Goal: Information Seeking & Learning: Find specific page/section

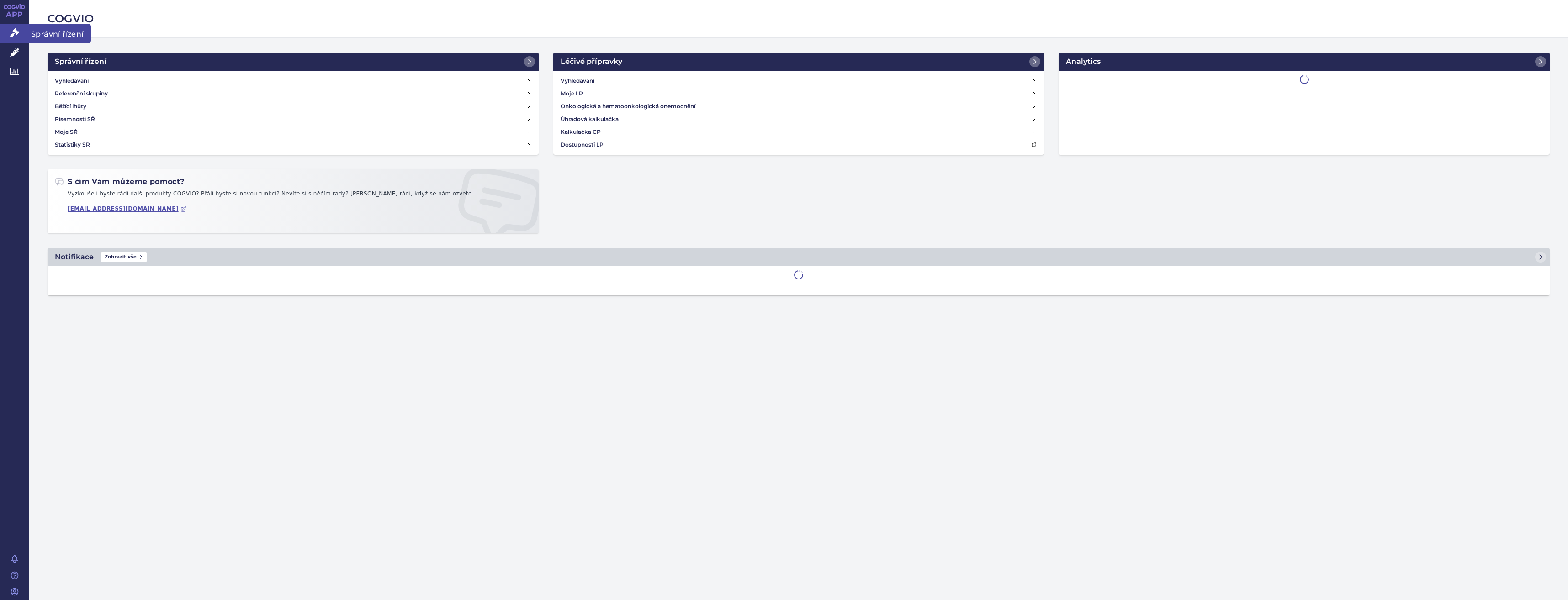
click at [16, 34] on icon at bounding box center [15, 33] width 9 height 9
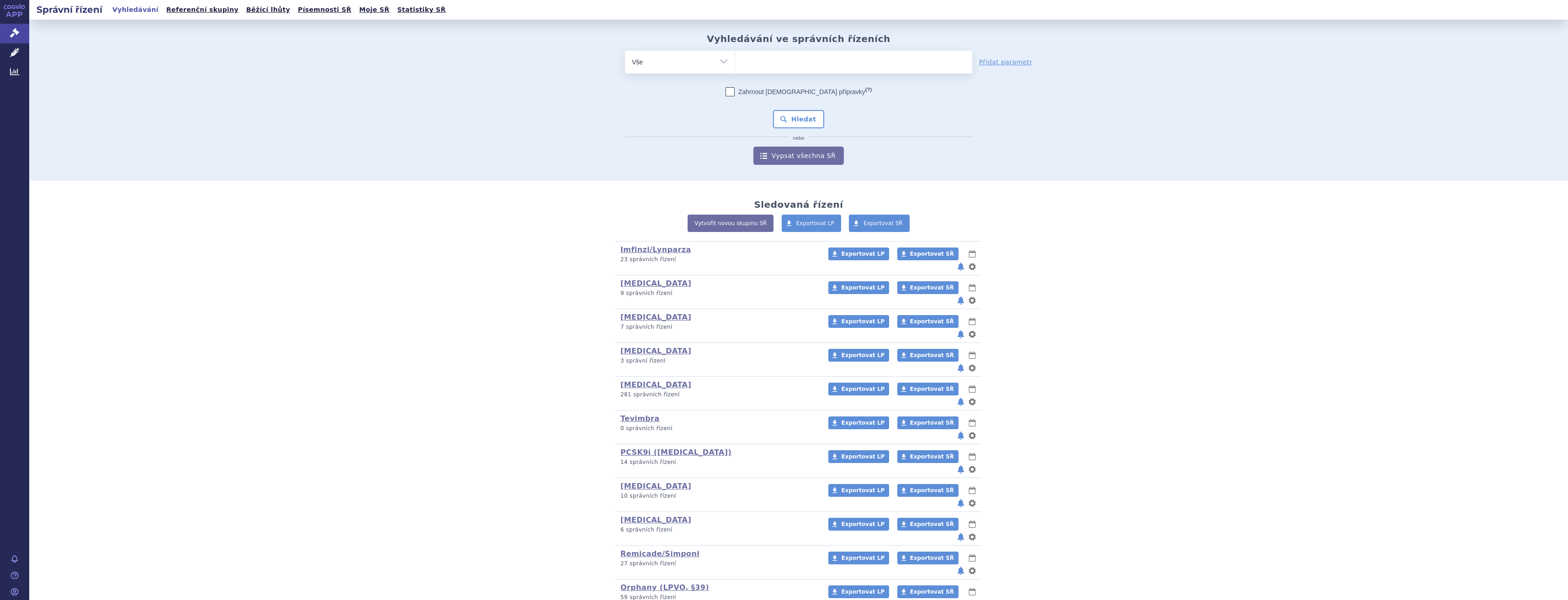
click at [785, 55] on ul at bounding box center [854, 60] width 237 height 19
click at [735, 55] on select at bounding box center [735, 62] width 1 height 23
type input "wi"
type input "wir"
type input "wire"
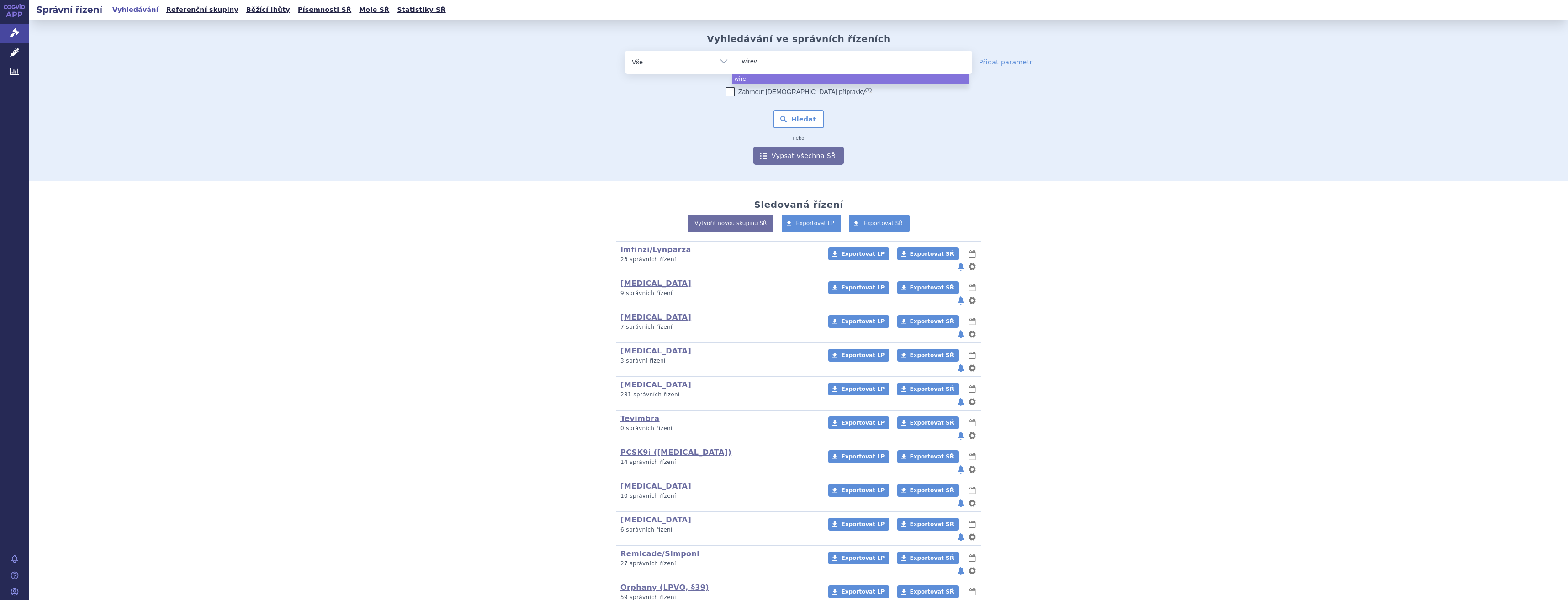
type input "wireva"
type input "wirevair"
select select "wirevair"
click at [794, 122] on button "Hledat" at bounding box center [799, 119] width 52 height 18
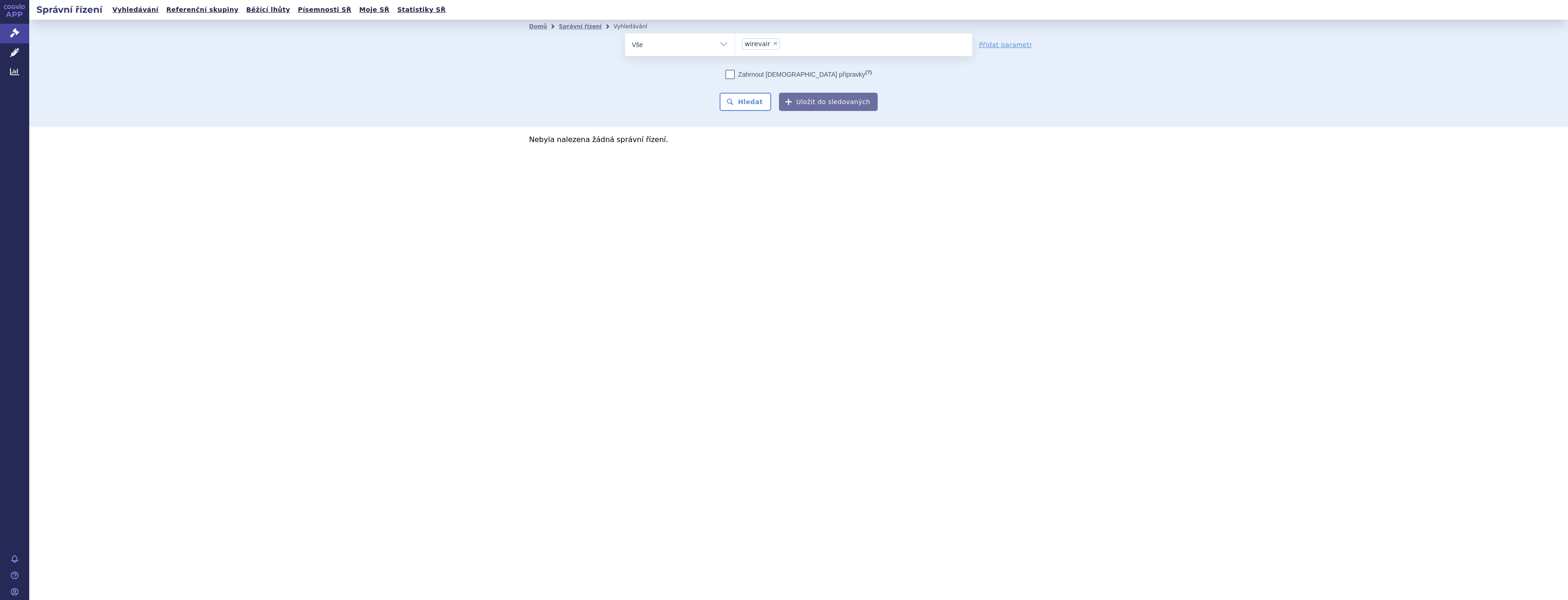
click at [774, 44] on span "×" at bounding box center [775, 43] width 5 height 5
click at [735, 44] on select "wirevair" at bounding box center [735, 44] width 1 height 23
select select
type input "win"
type input "winr"
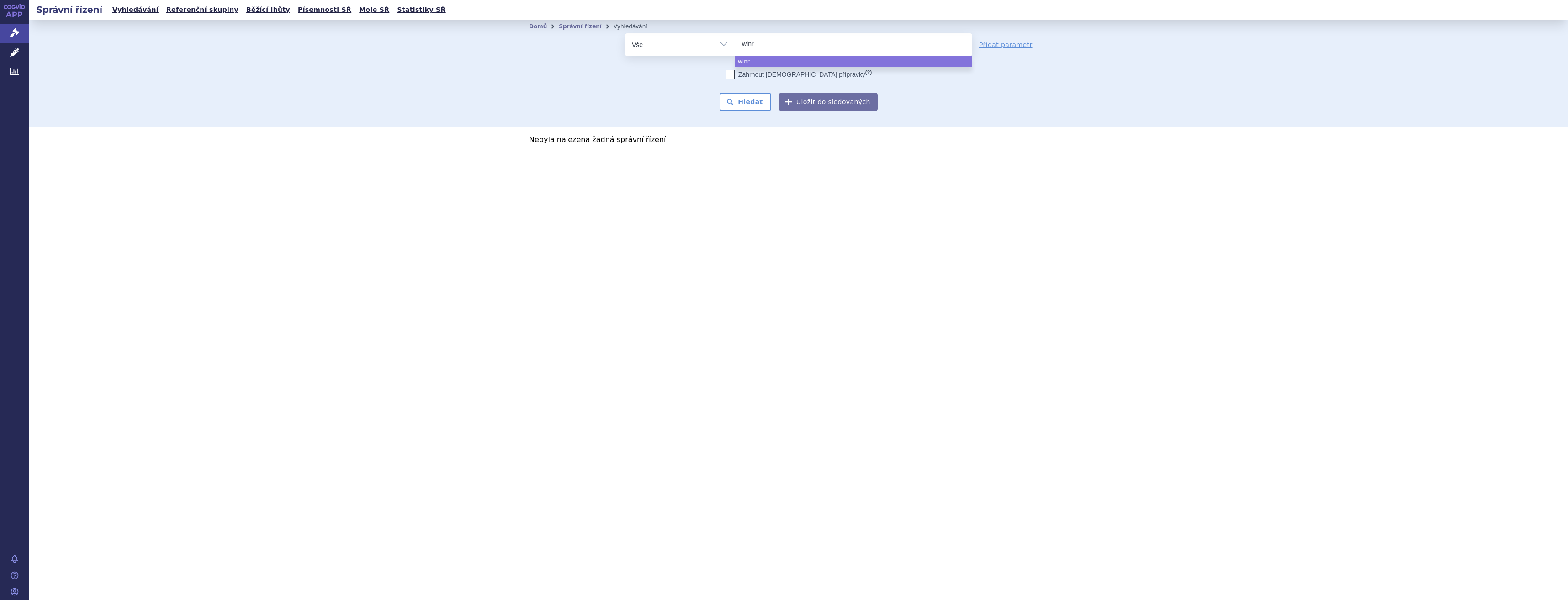
type input "winre"
type input "winrev"
type input "winreva"
type input "winrevai"
type input "winrevair"
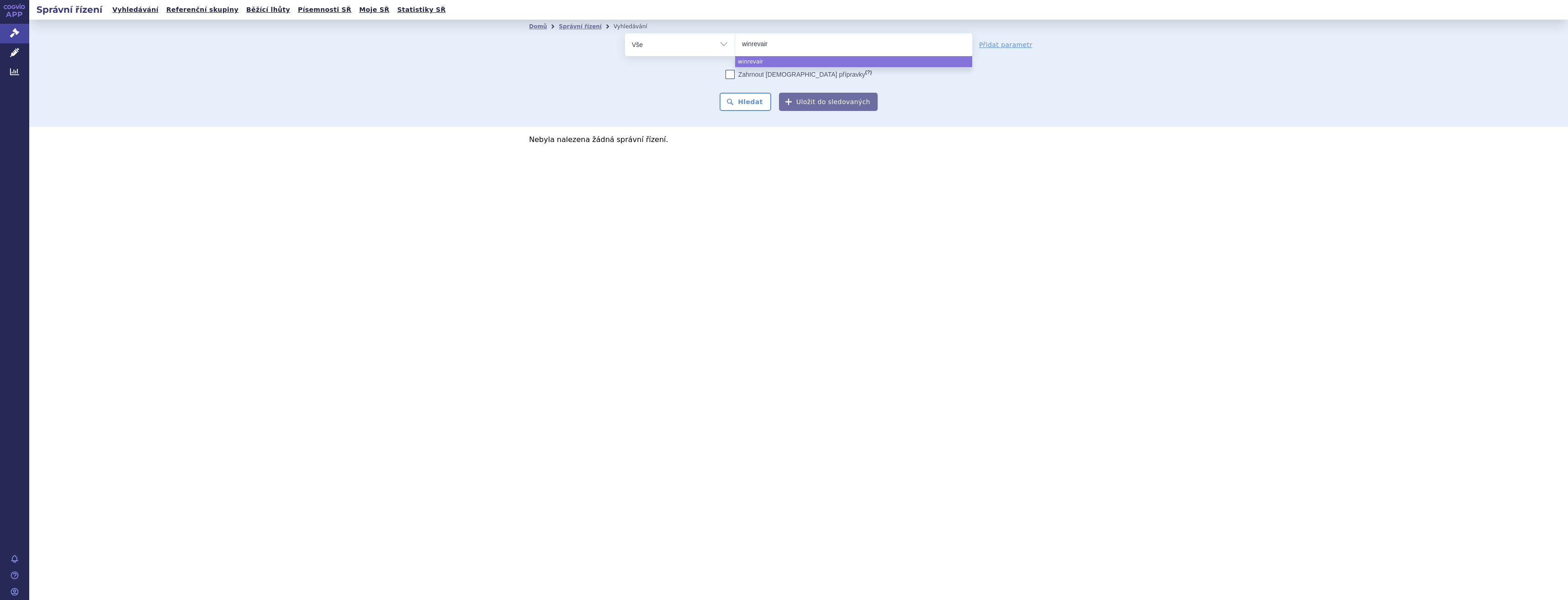
select select "winrevair"
click at [757, 107] on button "Hledat" at bounding box center [745, 102] width 52 height 18
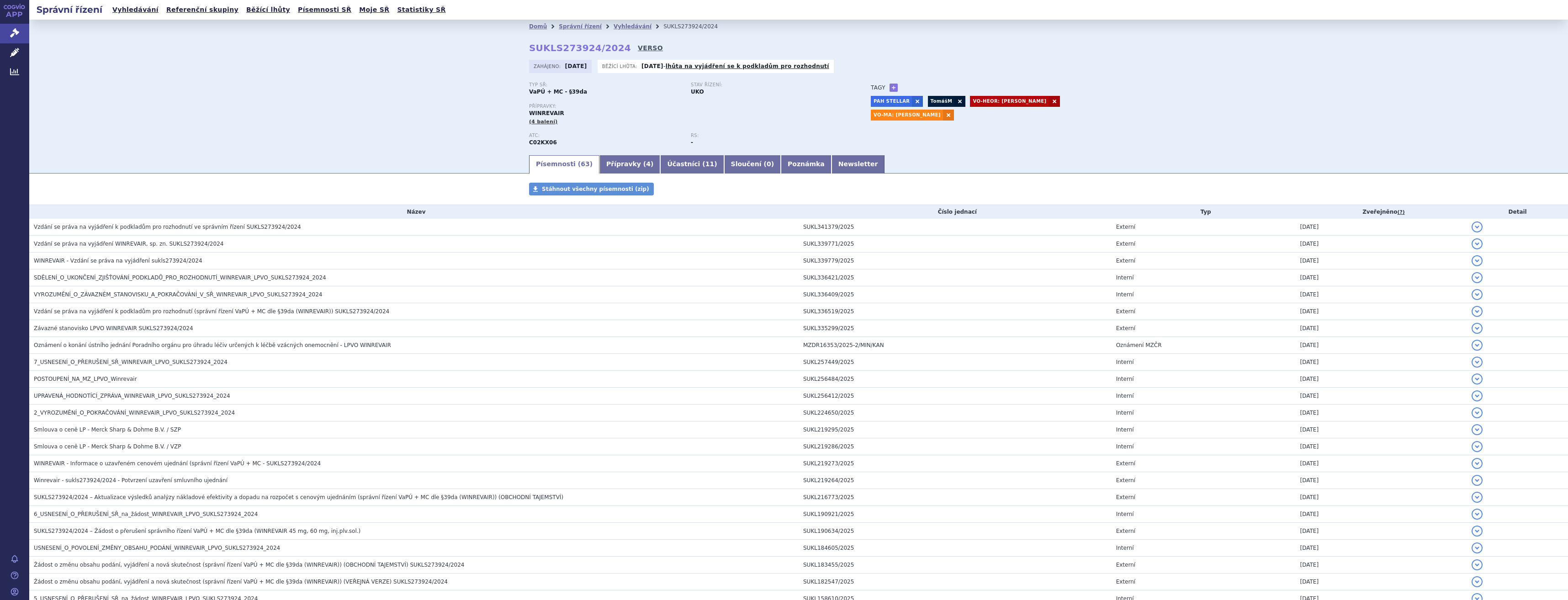
click at [638, 49] on link "VERSO" at bounding box center [650, 47] width 25 height 9
click at [160, 228] on span "Vzdání se práva na vyjádření k podkladům pro rozhodnutí ve správním řízení SUKL…" at bounding box center [167, 227] width 267 height 7
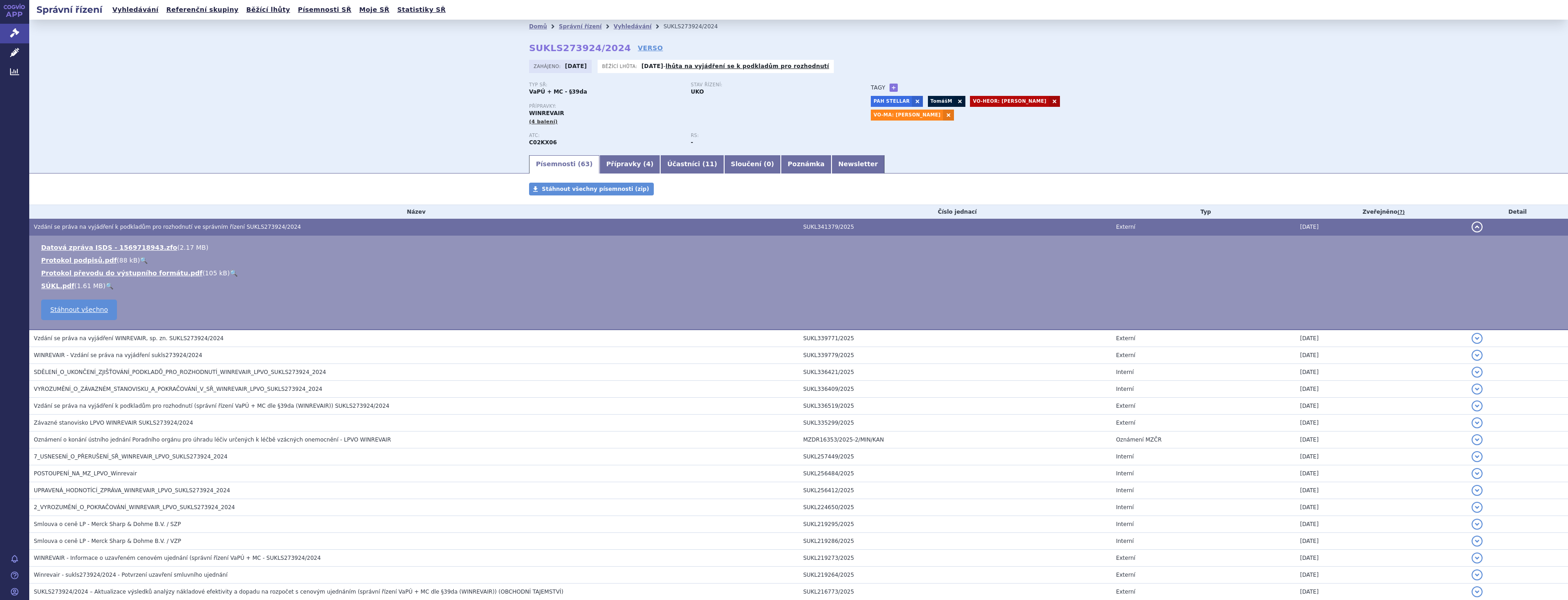
click at [105, 290] on link "🔍" at bounding box center [109, 286] width 8 height 7
